Goal: Task Accomplishment & Management: Complete application form

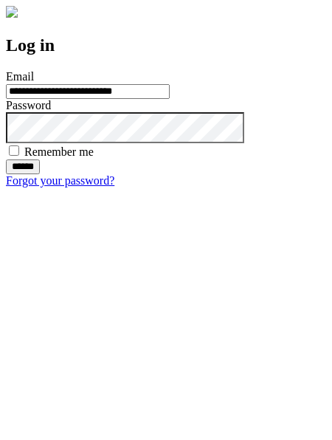
type input "**********"
click at [40, 174] on input "******" at bounding box center [23, 167] width 34 height 15
